Goal: Find specific page/section: Find specific page/section

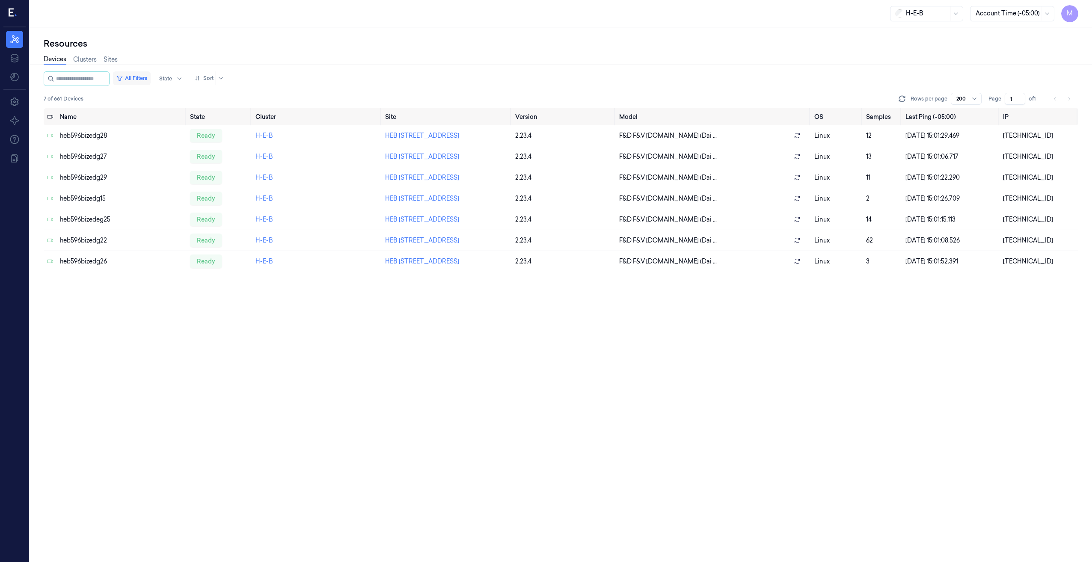
click at [142, 77] on button "All Filters" at bounding box center [132, 78] width 38 height 14
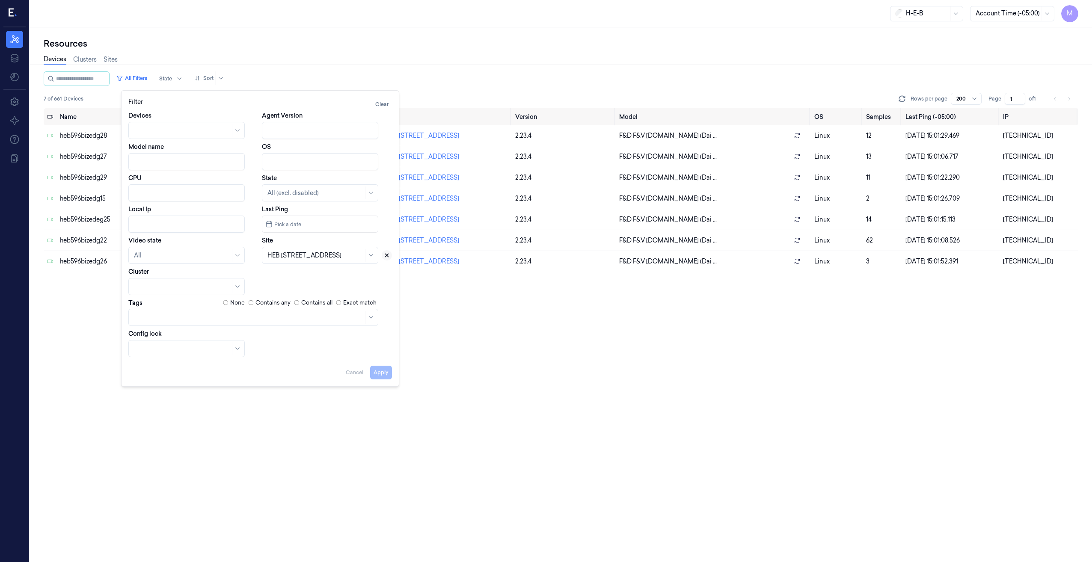
click at [390, 256] on icon at bounding box center [387, 256] width 6 height 6
click at [340, 258] on div at bounding box center [316, 255] width 96 height 9
click at [330, 258] on div at bounding box center [316, 255] width 96 height 9
type input "575"
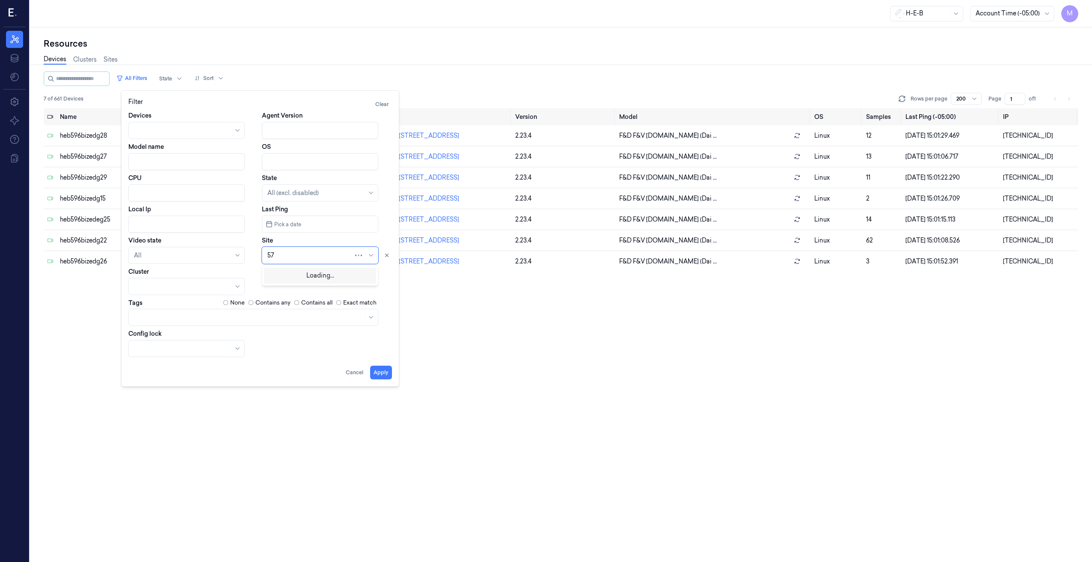
type input "575"
click at [277, 274] on div "HEB 575 - H46 Bellaire" at bounding box center [300, 275] width 64 height 9
click at [387, 288] on button "Apply" at bounding box center [381, 373] width 22 height 14
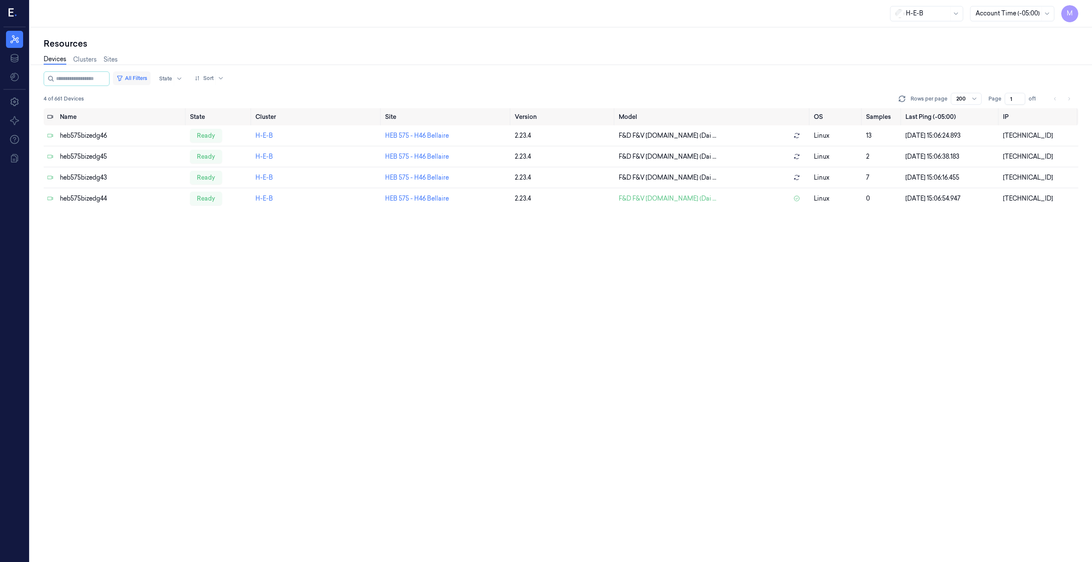
click at [149, 77] on button "All Filters" at bounding box center [132, 78] width 38 height 14
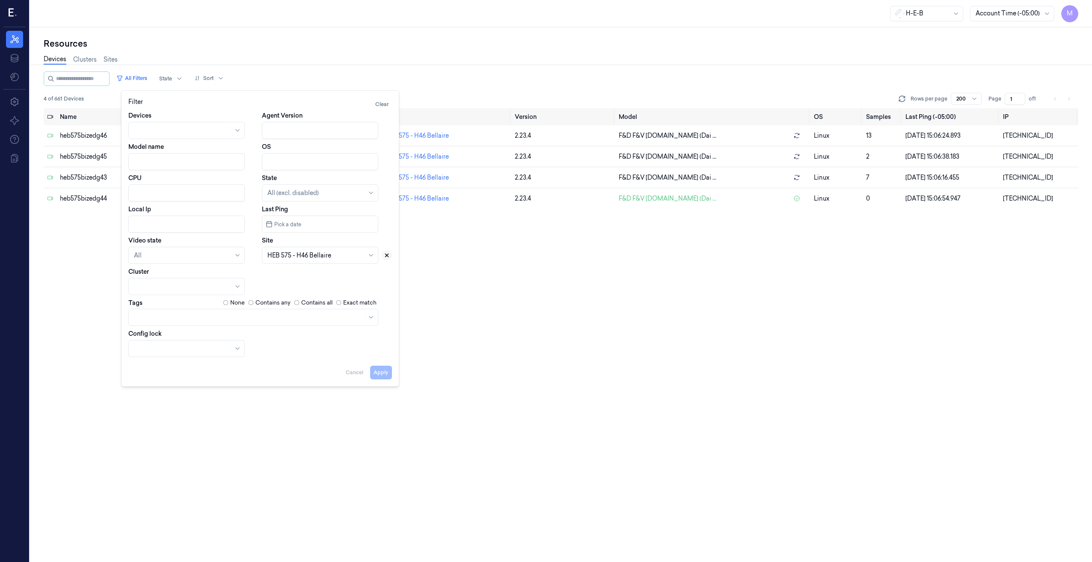
click at [387, 255] on icon at bounding box center [387, 255] width 3 height 3
click at [330, 253] on div at bounding box center [311, 255] width 86 height 9
type input "675"
click at [316, 274] on div "HEB 675 - [GEOGRAPHIC_DATA] 02" at bounding box center [320, 275] width 105 height 9
click at [383, 288] on button "Apply" at bounding box center [381, 373] width 22 height 14
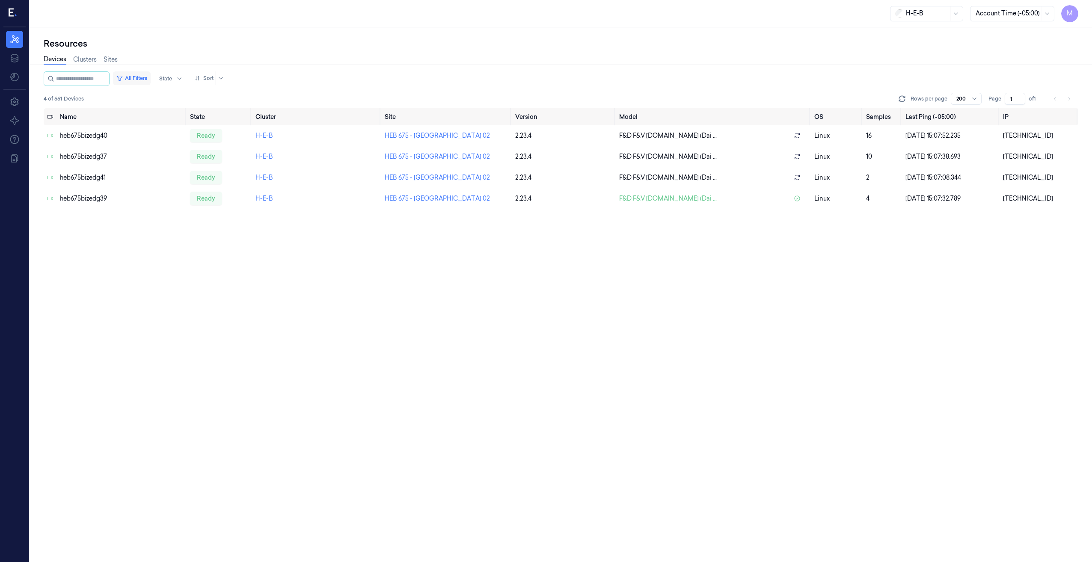
click at [151, 78] on button "All Filters" at bounding box center [132, 78] width 38 height 14
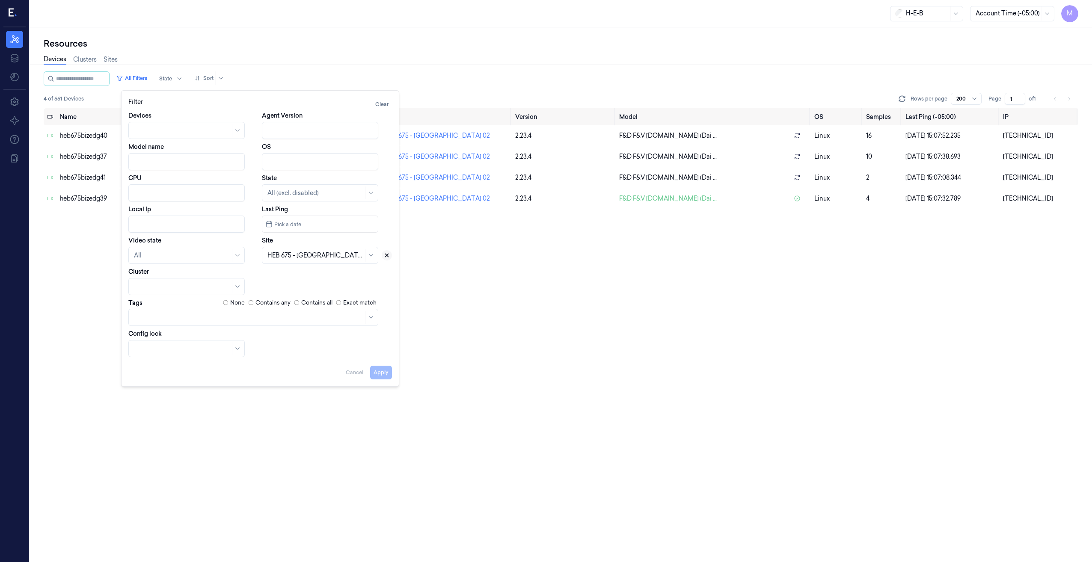
click at [390, 257] on icon at bounding box center [387, 256] width 6 height 6
click at [302, 257] on div at bounding box center [316, 255] width 96 height 9
click at [300, 259] on div at bounding box center [316, 255] width 96 height 9
type input "596"
click at [295, 276] on div "HEB [STREET_ADDRESS]" at bounding box center [305, 275] width 74 height 9
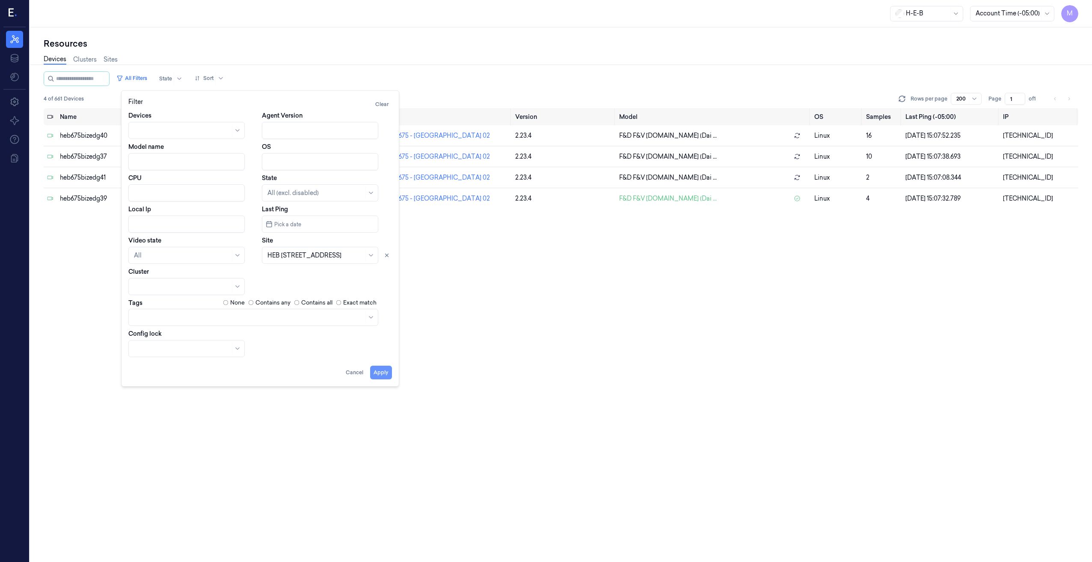
click at [389, 288] on button "Apply" at bounding box center [381, 373] width 22 height 14
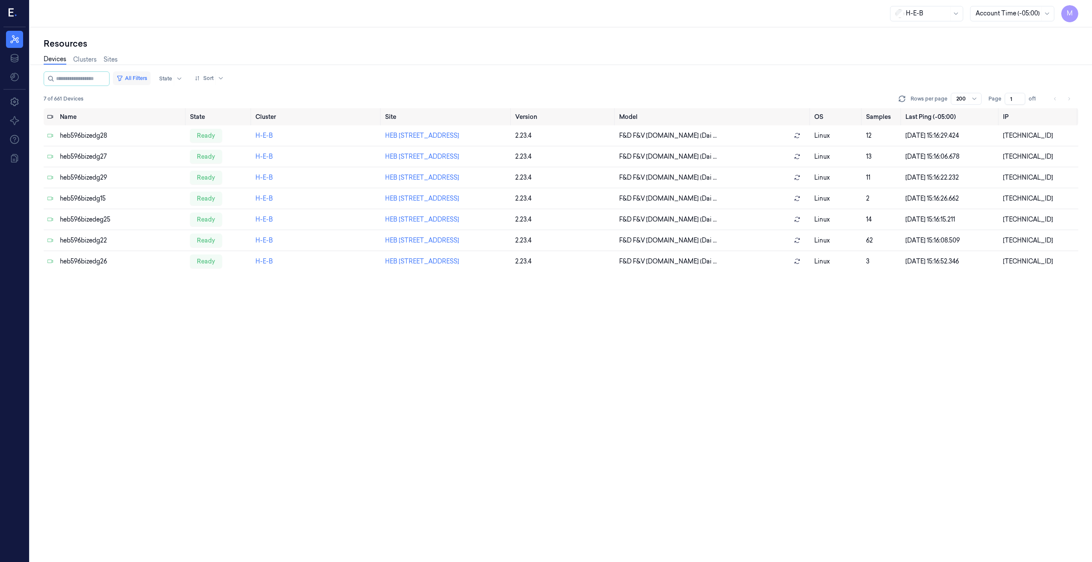
click at [147, 76] on button "All Filters" at bounding box center [132, 78] width 38 height 14
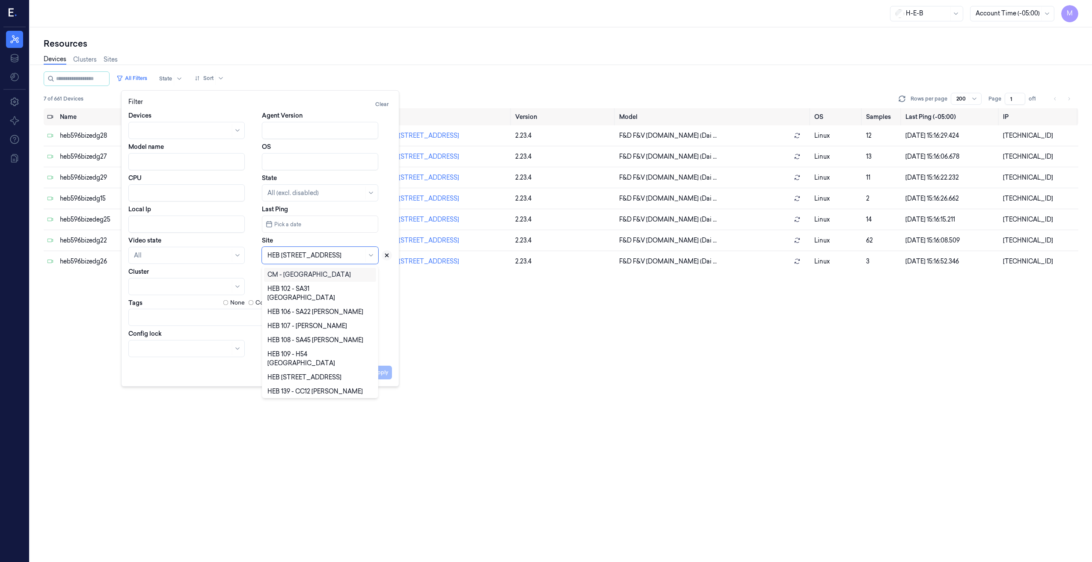
click at [387, 257] on icon at bounding box center [387, 256] width 6 height 6
click at [330, 258] on div at bounding box center [316, 255] width 96 height 9
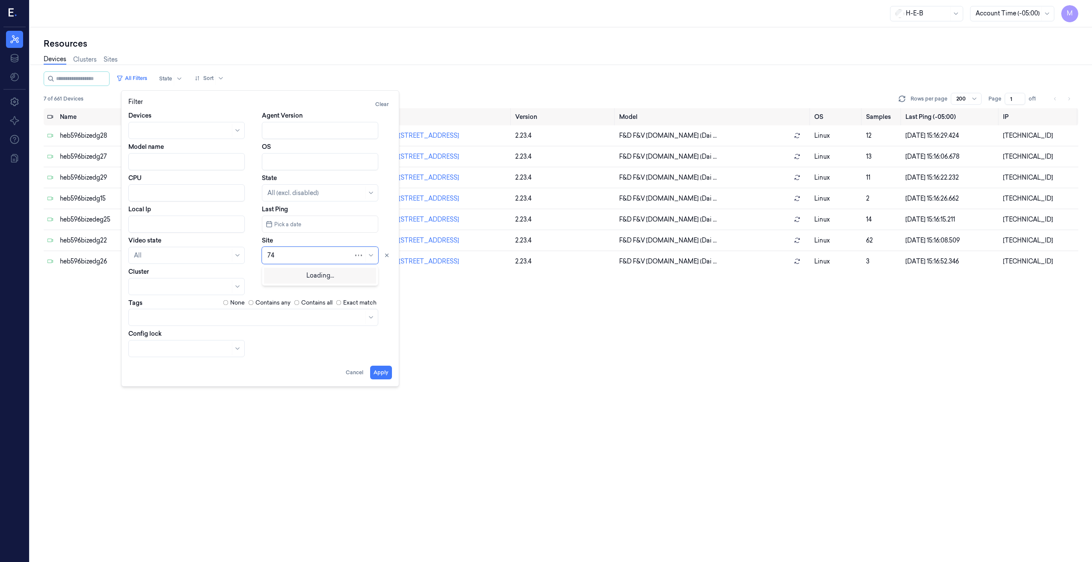
type input "741"
click at [302, 277] on div "HEB 741 - [GEOGRAPHIC_DATA]" at bounding box center [315, 275] width 95 height 9
click at [379, 288] on button "Apply" at bounding box center [381, 373] width 22 height 14
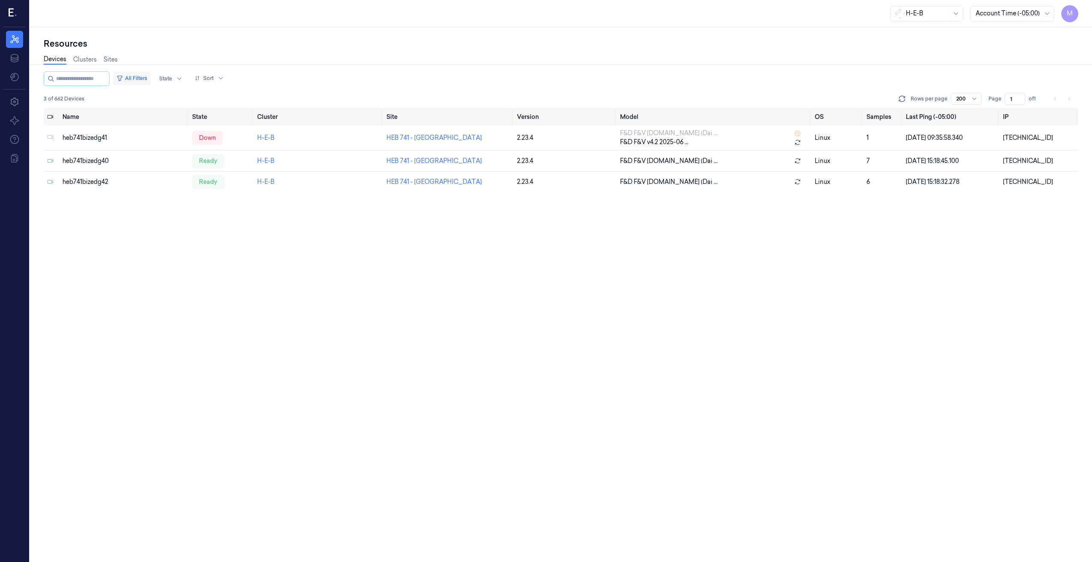
click at [149, 76] on button "All Filters" at bounding box center [132, 78] width 38 height 14
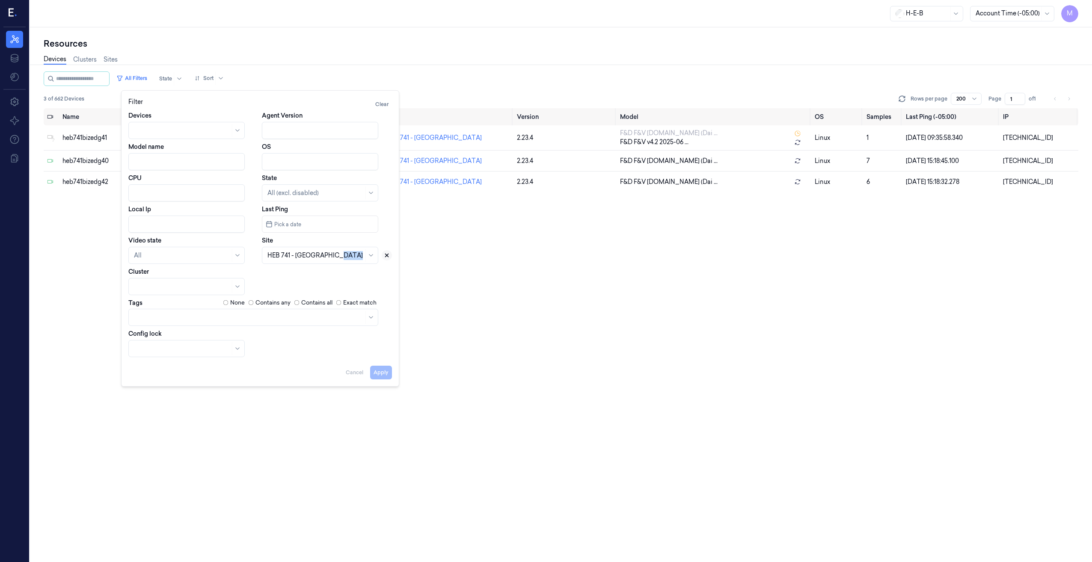
drag, startPoint x: 355, startPoint y: 265, endPoint x: 390, endPoint y: 256, distance: 36.8
click at [390, 256] on div "Devices Agent Version Model name OS CPU State All (excl. disabled) Local Ip Las…" at bounding box center [260, 234] width 264 height 246
click at [390, 256] on button at bounding box center [387, 255] width 10 height 10
click at [316, 259] on div at bounding box center [316, 255] width 96 height 9
type input "697"
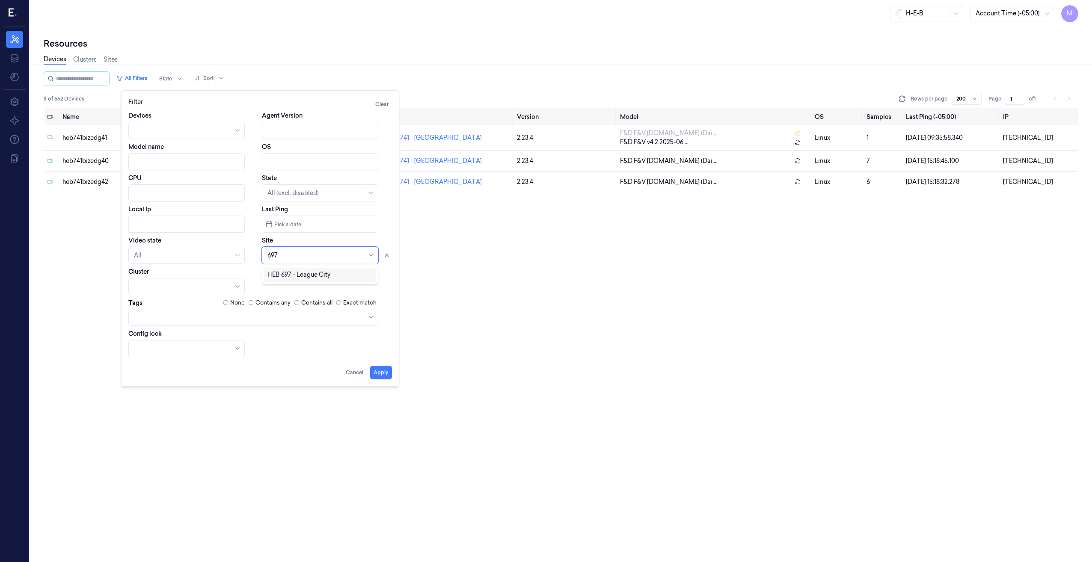
click at [306, 275] on div "HEB 697 - League City" at bounding box center [299, 275] width 63 height 9
click at [378, 288] on button "Apply" at bounding box center [381, 373] width 22 height 14
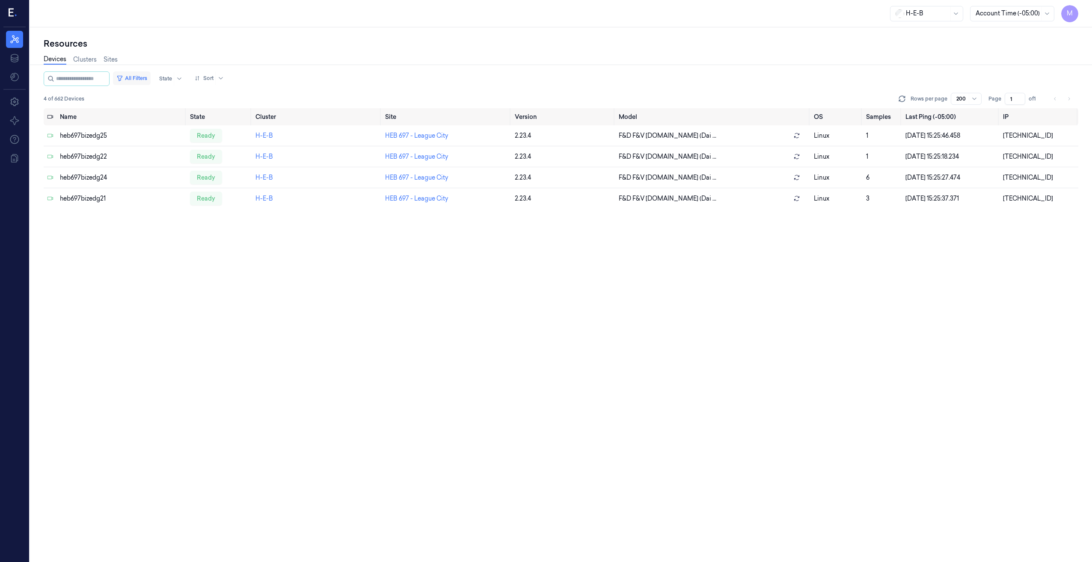
click at [140, 77] on button "All Filters" at bounding box center [132, 78] width 38 height 14
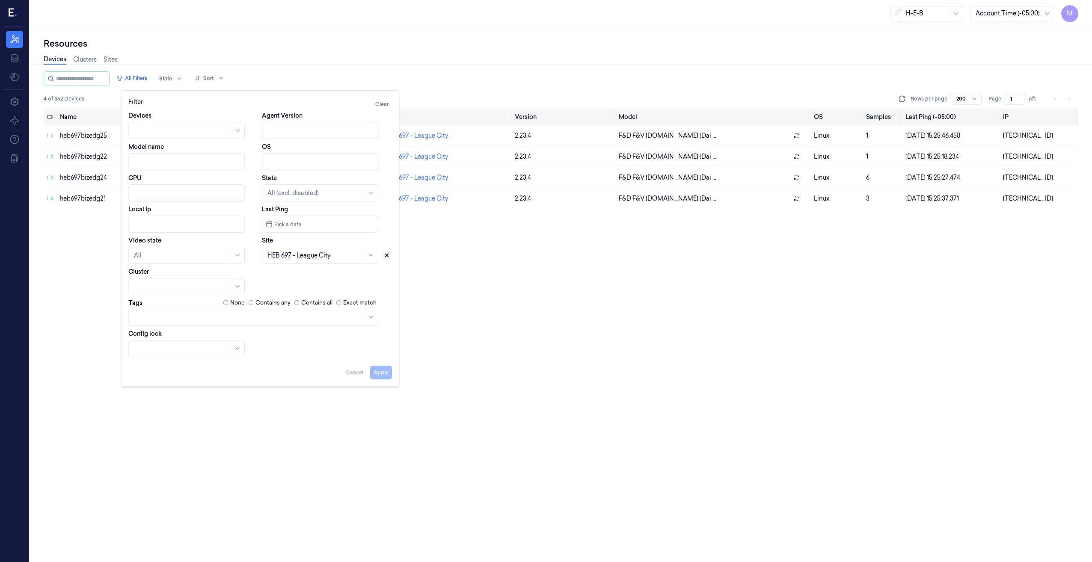
click at [388, 257] on icon at bounding box center [387, 255] width 3 height 3
click at [328, 258] on div at bounding box center [311, 255] width 86 height 9
type input "741"
click at [304, 277] on div "HEB 741 - [GEOGRAPHIC_DATA]" at bounding box center [315, 275] width 95 height 9
click at [385, 288] on button "Apply" at bounding box center [381, 373] width 22 height 14
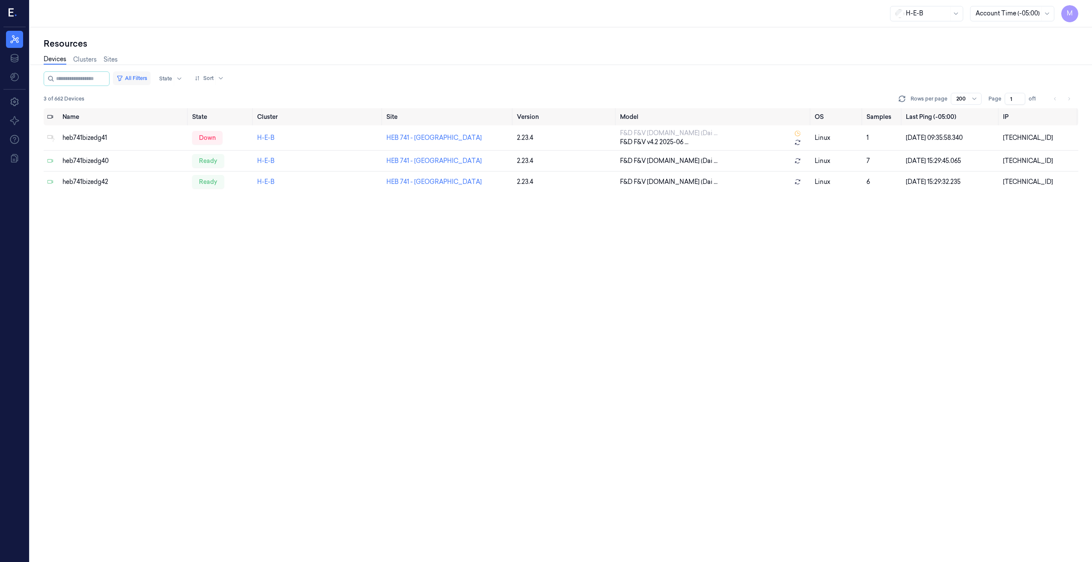
click at [149, 79] on button "All Filters" at bounding box center [132, 78] width 38 height 14
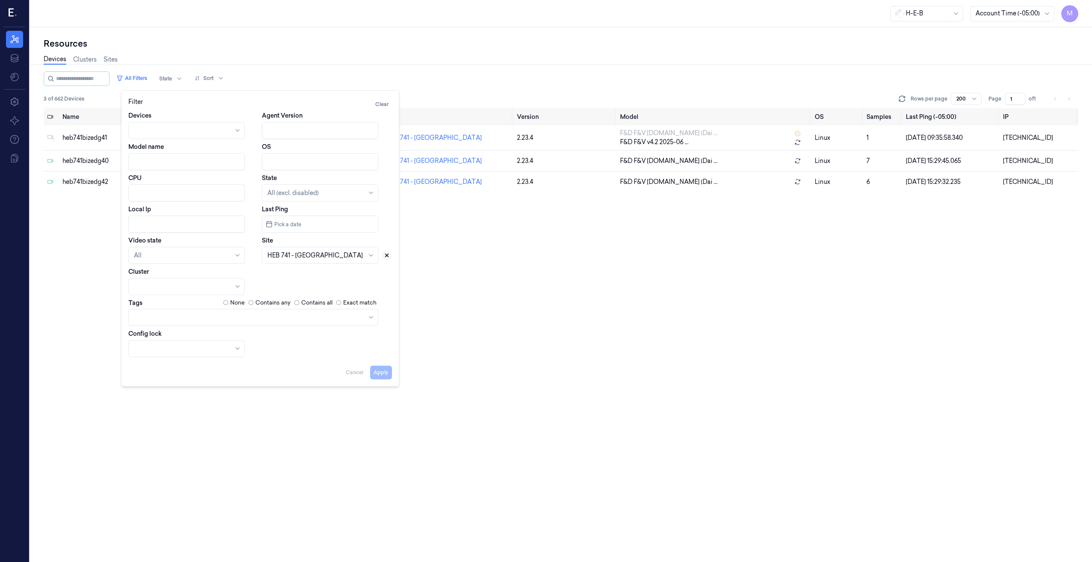
click at [390, 255] on button at bounding box center [387, 255] width 10 height 10
click at [307, 257] on div at bounding box center [316, 255] width 96 height 9
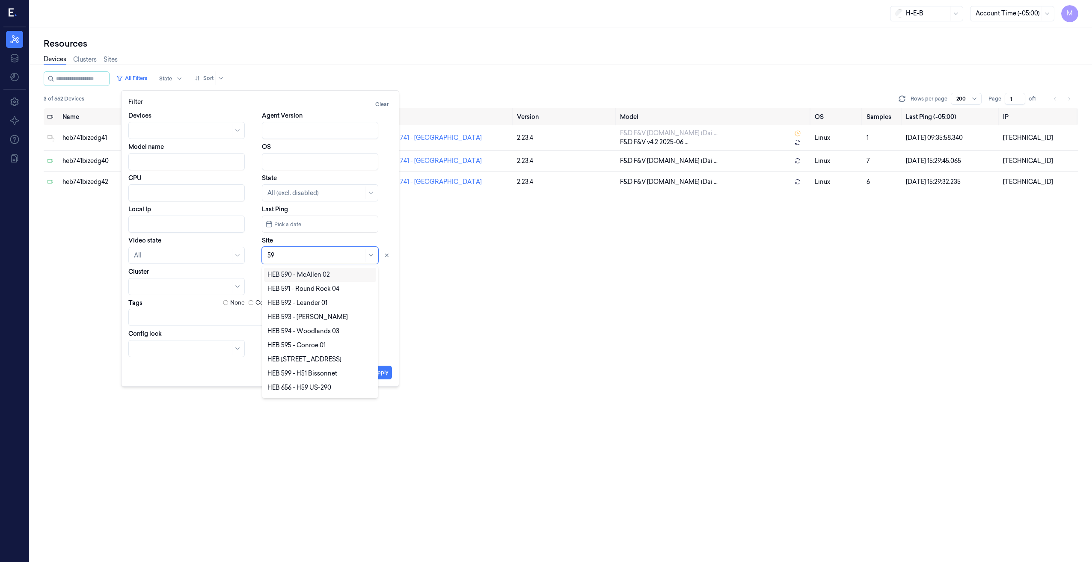
type input "594"
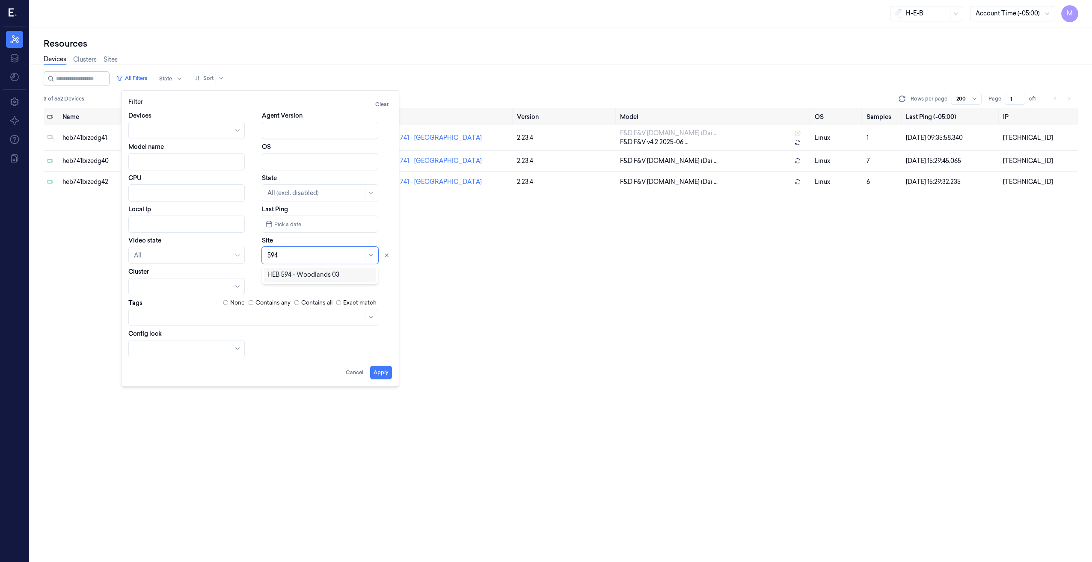
click at [310, 274] on div "HEB 594 - Woodlands 03" at bounding box center [304, 275] width 72 height 9
click at [380, 288] on button "Apply" at bounding box center [381, 373] width 22 height 14
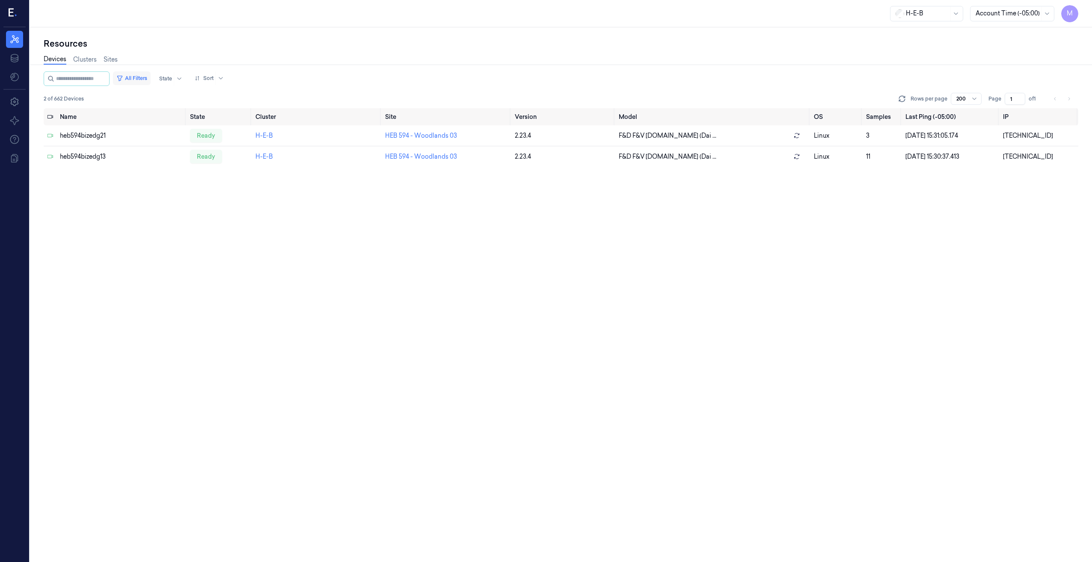
click at [145, 74] on button "All Filters" at bounding box center [132, 78] width 38 height 14
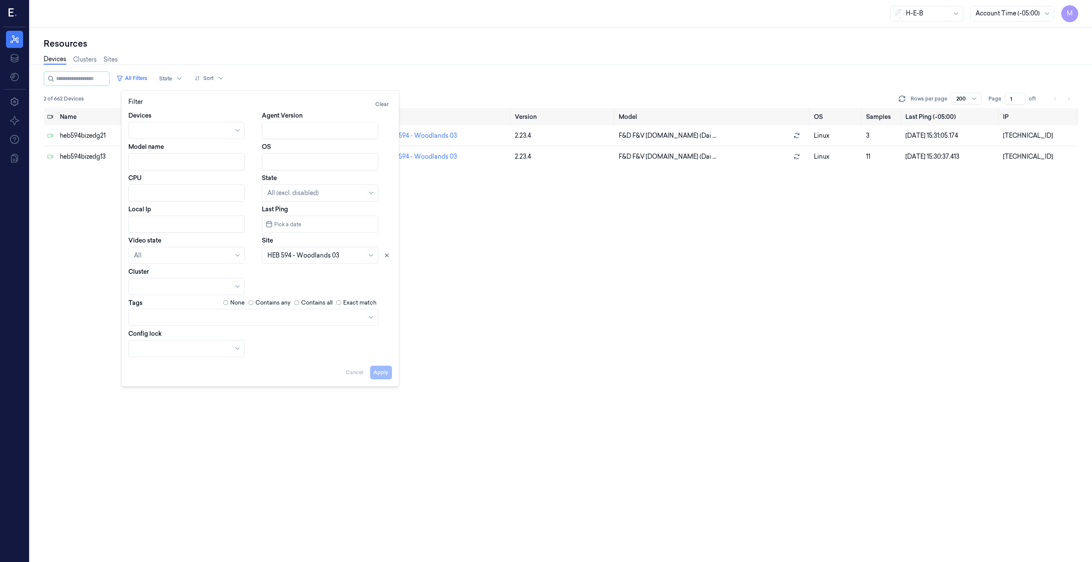
click at [171, 226] on input "Local Ip" at bounding box center [186, 224] width 116 height 17
click at [391, 253] on button at bounding box center [387, 255] width 10 height 10
click at [386, 288] on button "Apply" at bounding box center [381, 373] width 22 height 14
type input "10.59.42"
